Goal: Find specific page/section: Find specific page/section

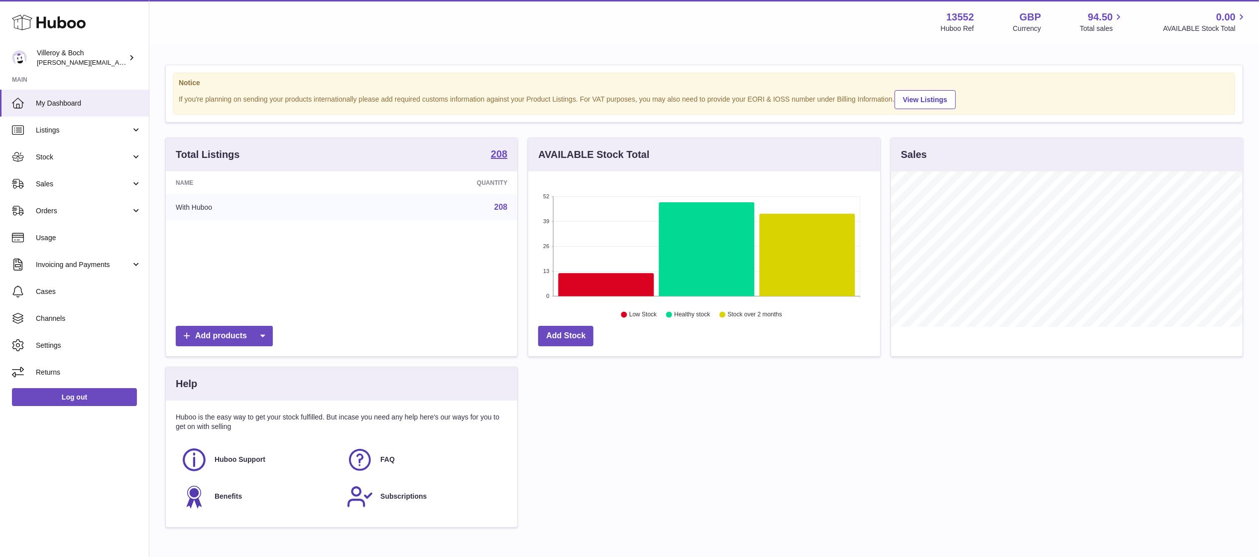
scroll to position [155, 352]
click at [90, 183] on span "Sales" at bounding box center [83, 183] width 95 height 9
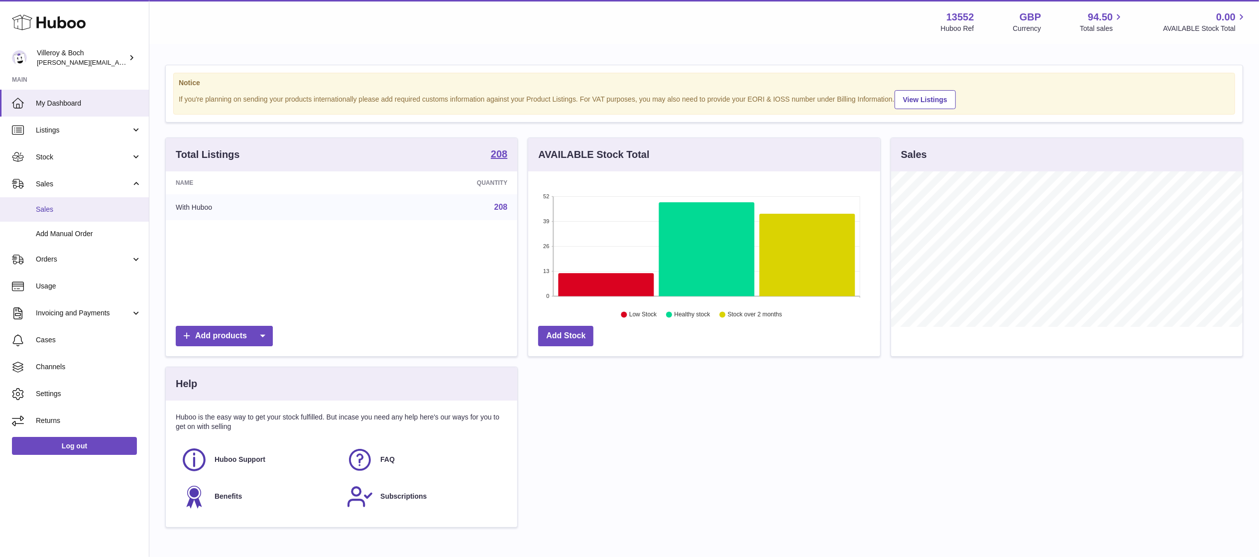
click at [97, 208] on span "Sales" at bounding box center [89, 209] width 106 height 9
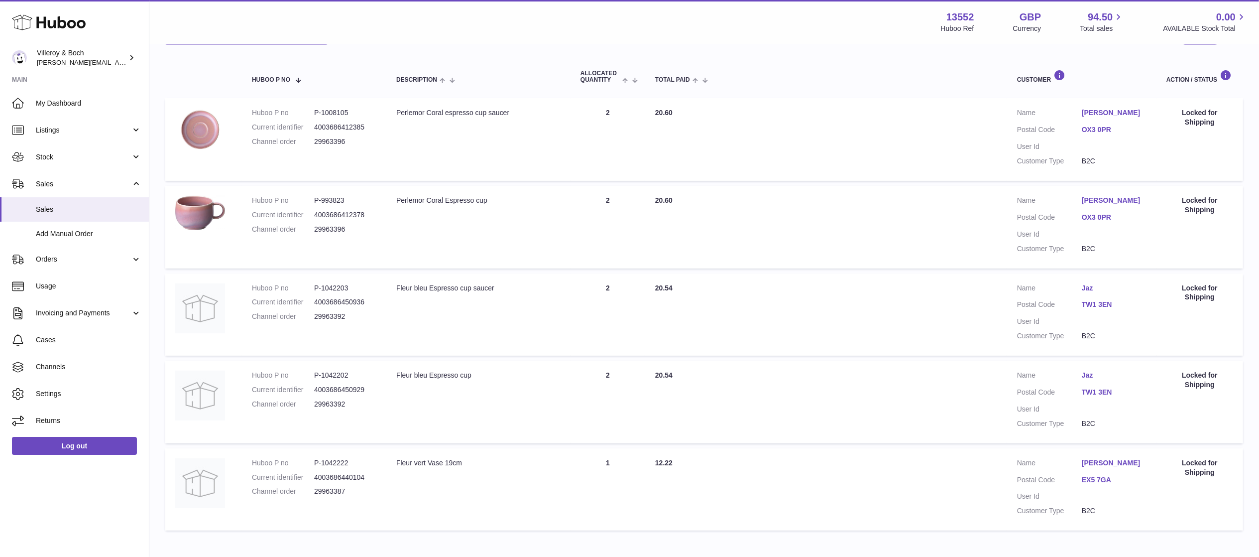
scroll to position [108, 0]
